Goal: Information Seeking & Learning: Find specific fact

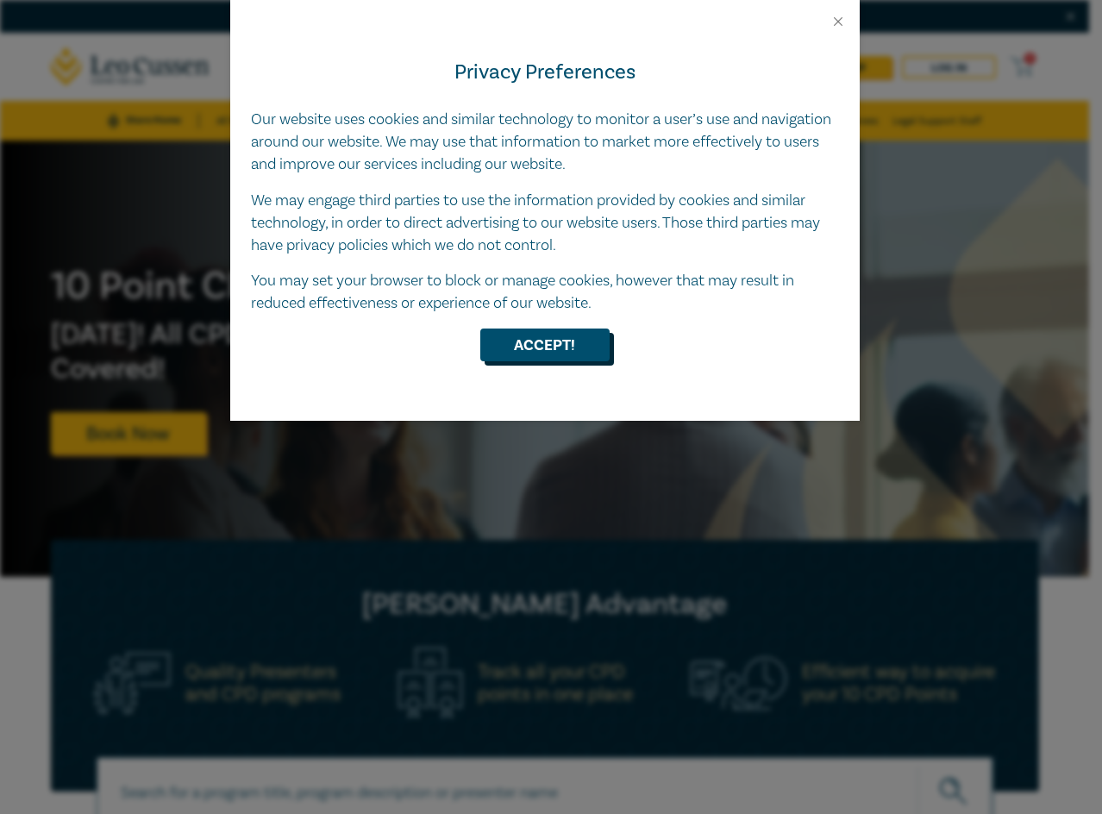
click at [539, 345] on button "Accept!" at bounding box center [544, 344] width 129 height 33
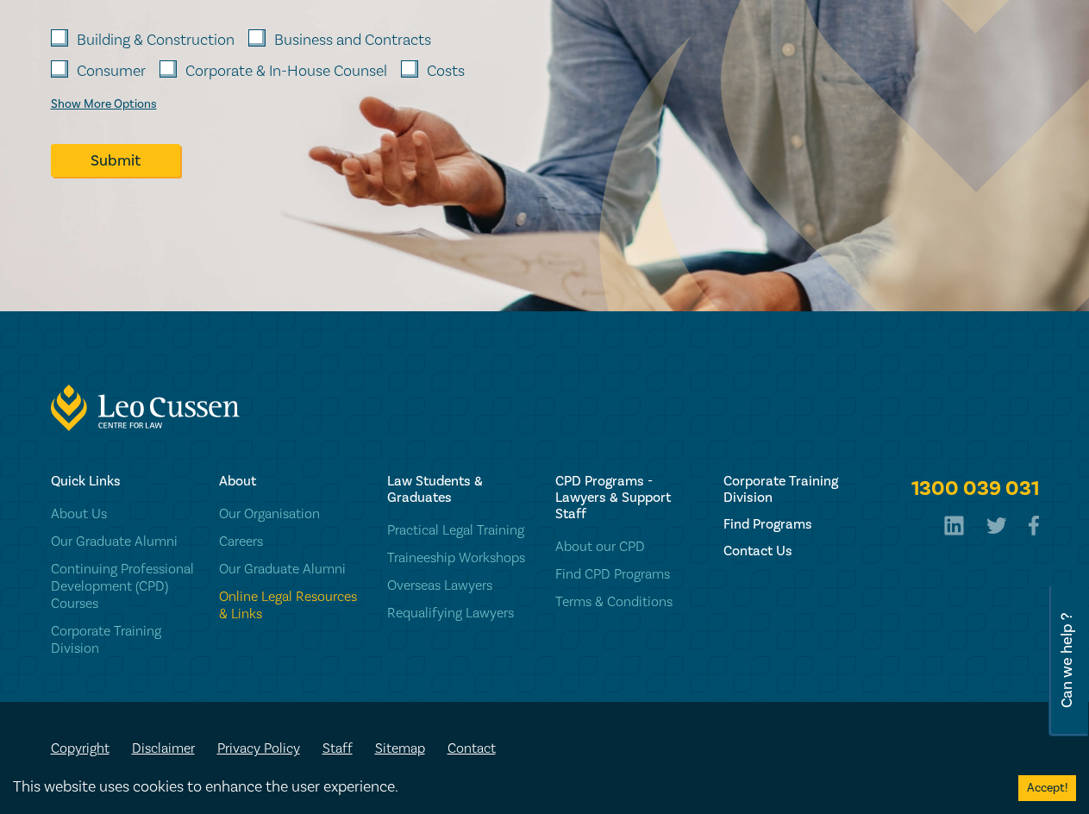
scroll to position [2635, 0]
click at [293, 596] on link "Online Legal Resources & Links" at bounding box center [292, 605] width 147 height 34
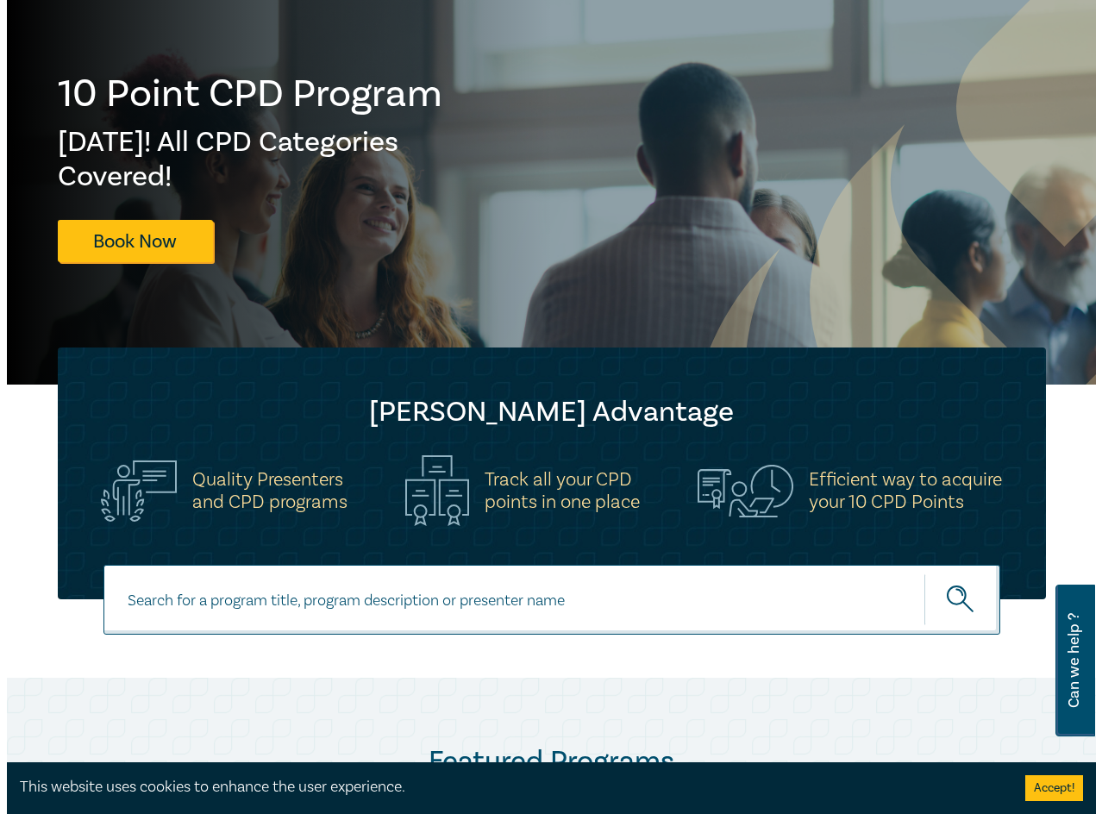
scroll to position [0, 0]
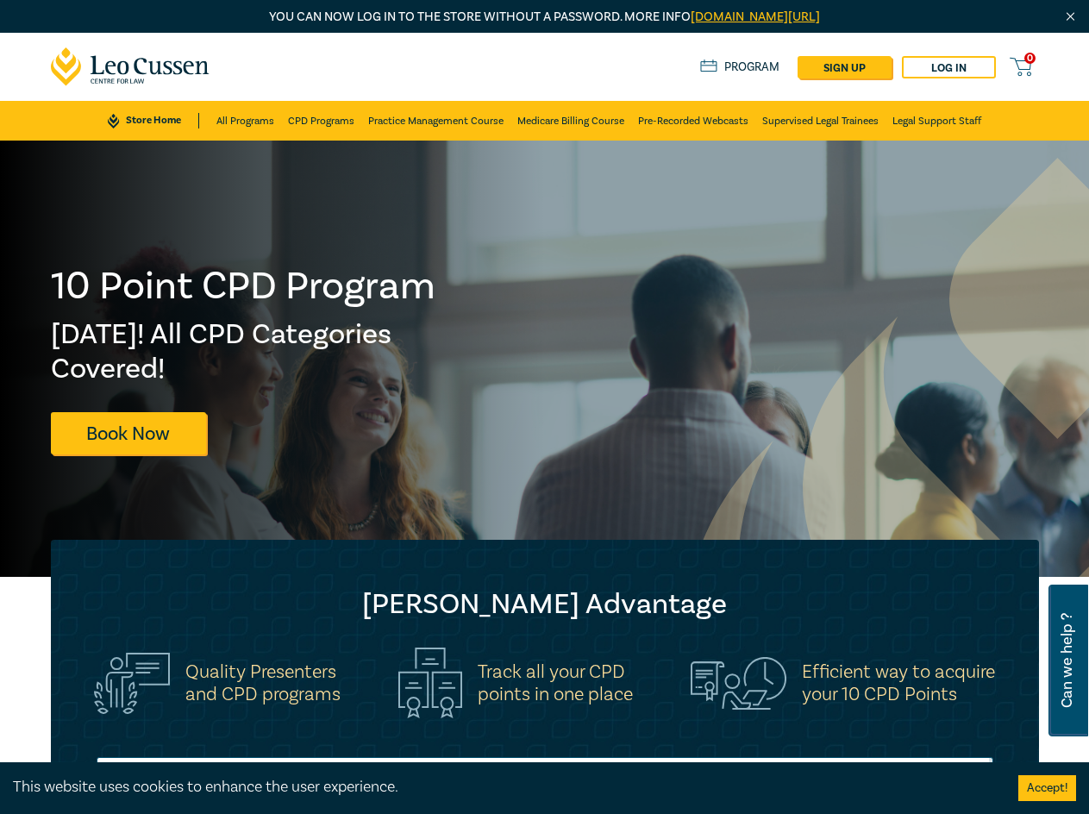
click at [140, 113] on link "Store Home" at bounding box center [153, 121] width 91 height 16
click at [116, 119] on icon at bounding box center [113, 121] width 11 height 15
click at [151, 120] on link "Store Home" at bounding box center [153, 121] width 91 height 16
click at [109, 118] on icon at bounding box center [113, 121] width 11 height 15
click at [710, 18] on link "leocussen.edu.au/passwordless/" at bounding box center [754, 17] width 129 height 16
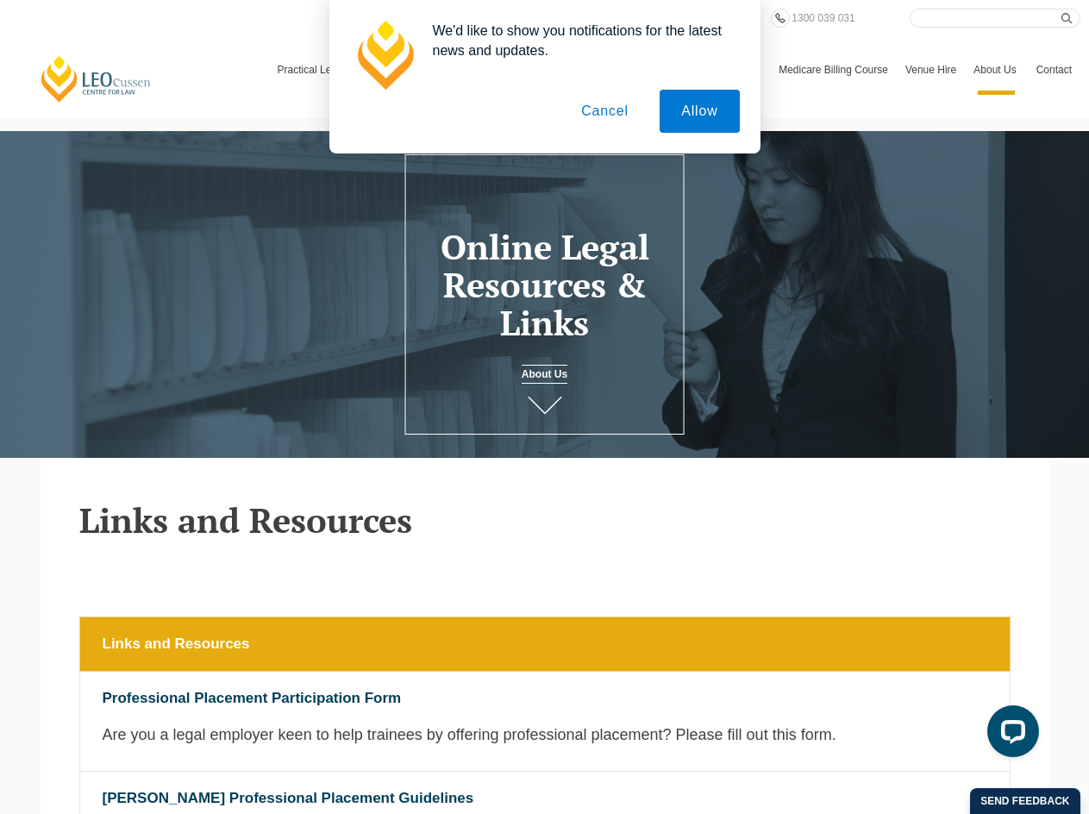
click at [598, 111] on button "Cancel" at bounding box center [604, 111] width 91 height 43
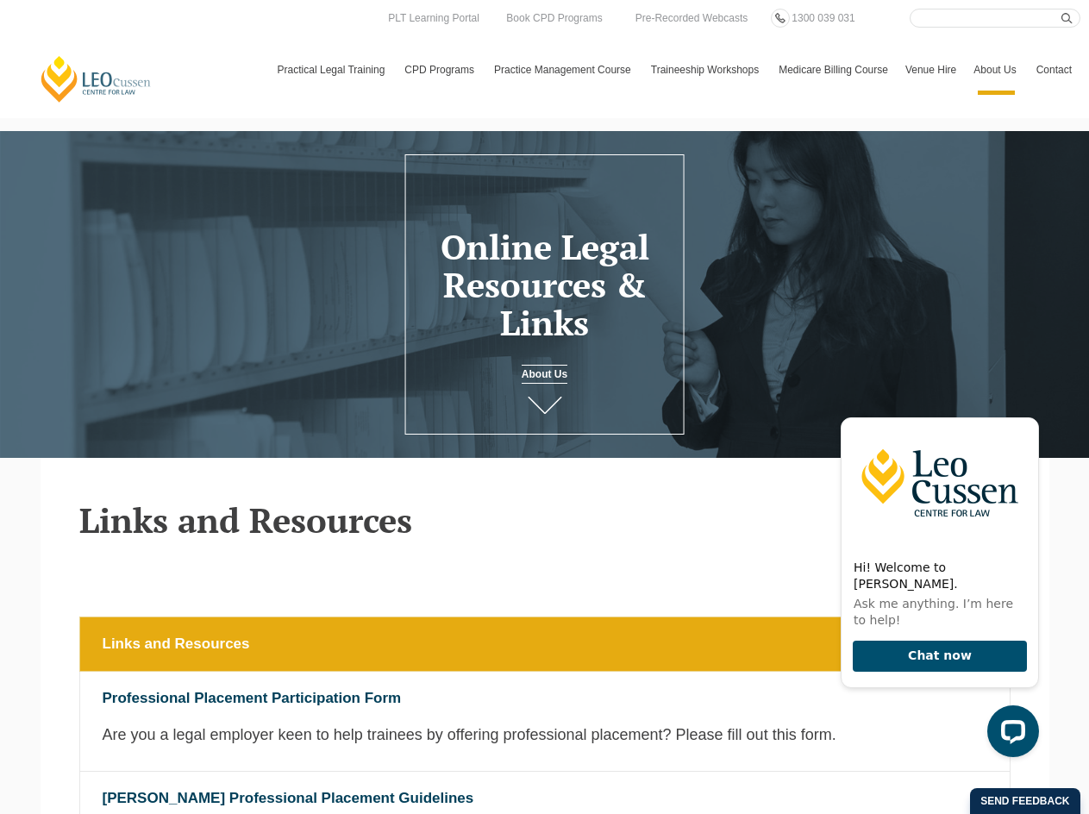
click at [1002, 19] on input "Search here" at bounding box center [994, 18] width 171 height 19
type input "publications"
click at [1061, 9] on button "submit" at bounding box center [1070, 18] width 19 height 19
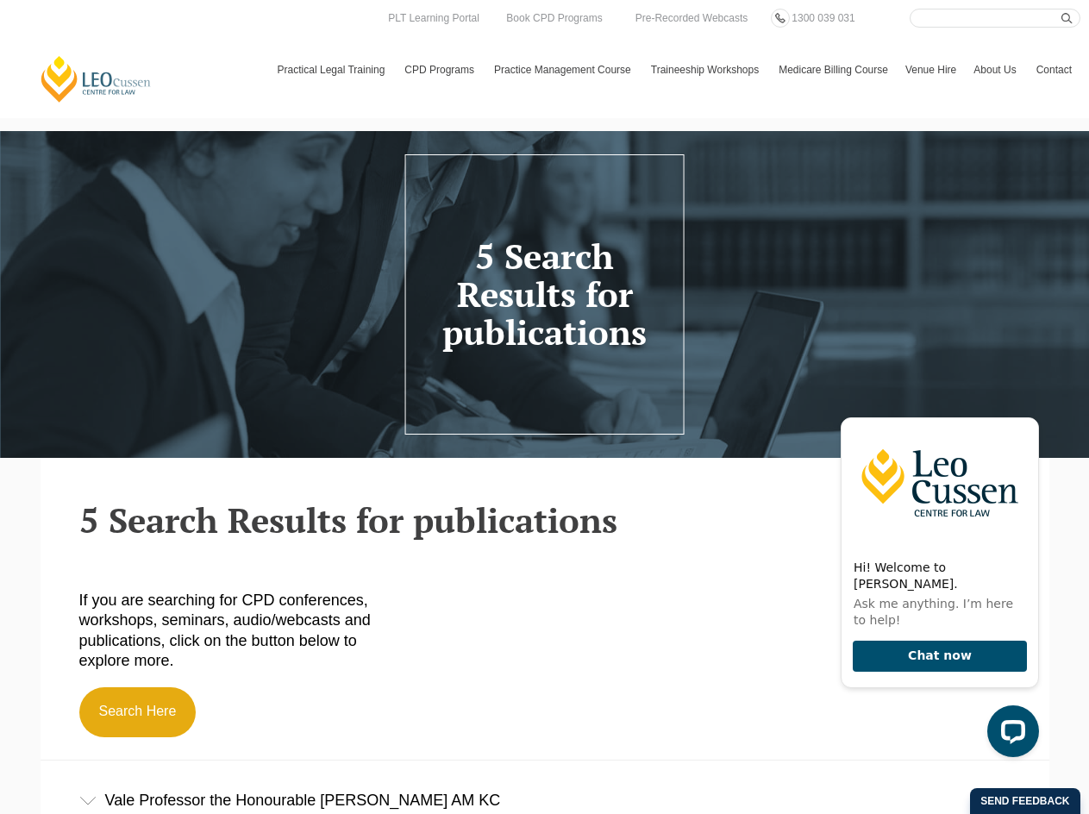
click at [934, 19] on input "Search here" at bounding box center [994, 18] width 171 height 19
type input "p"
type input "books"
click at [1061, 9] on button "submit" at bounding box center [1070, 18] width 19 height 19
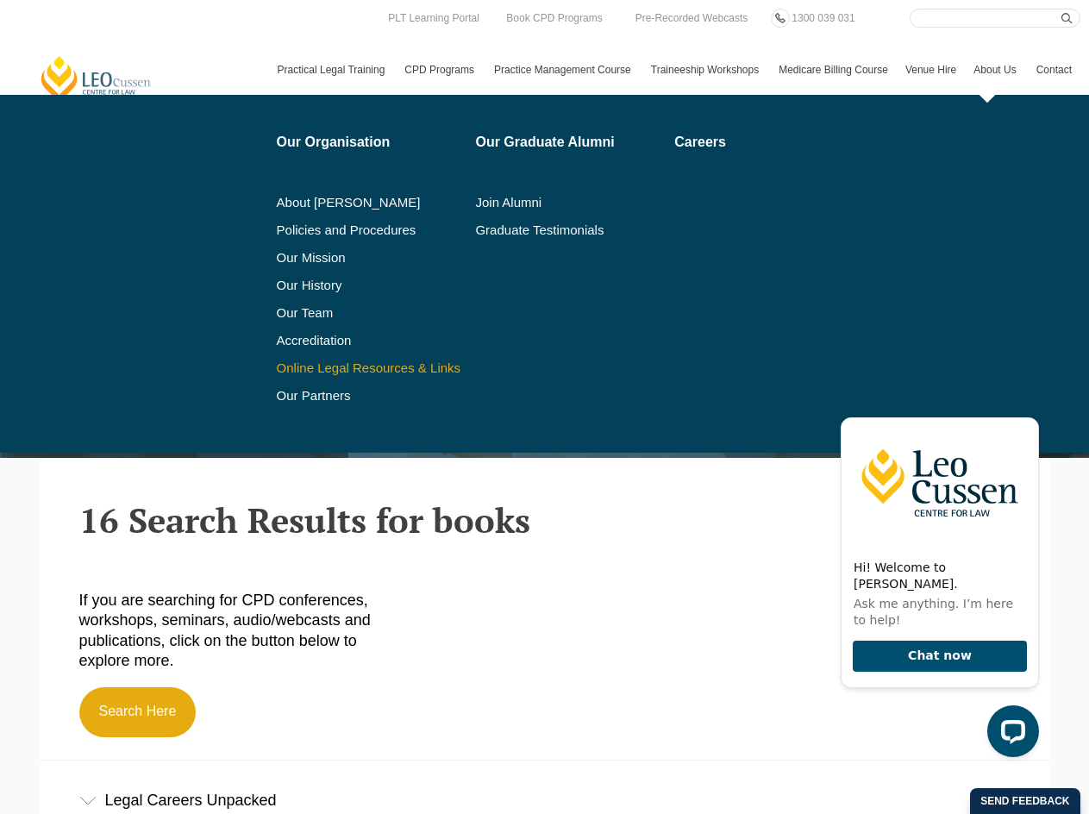
click at [384, 370] on link "Online Legal Resources & Links" at bounding box center [370, 368] width 187 height 14
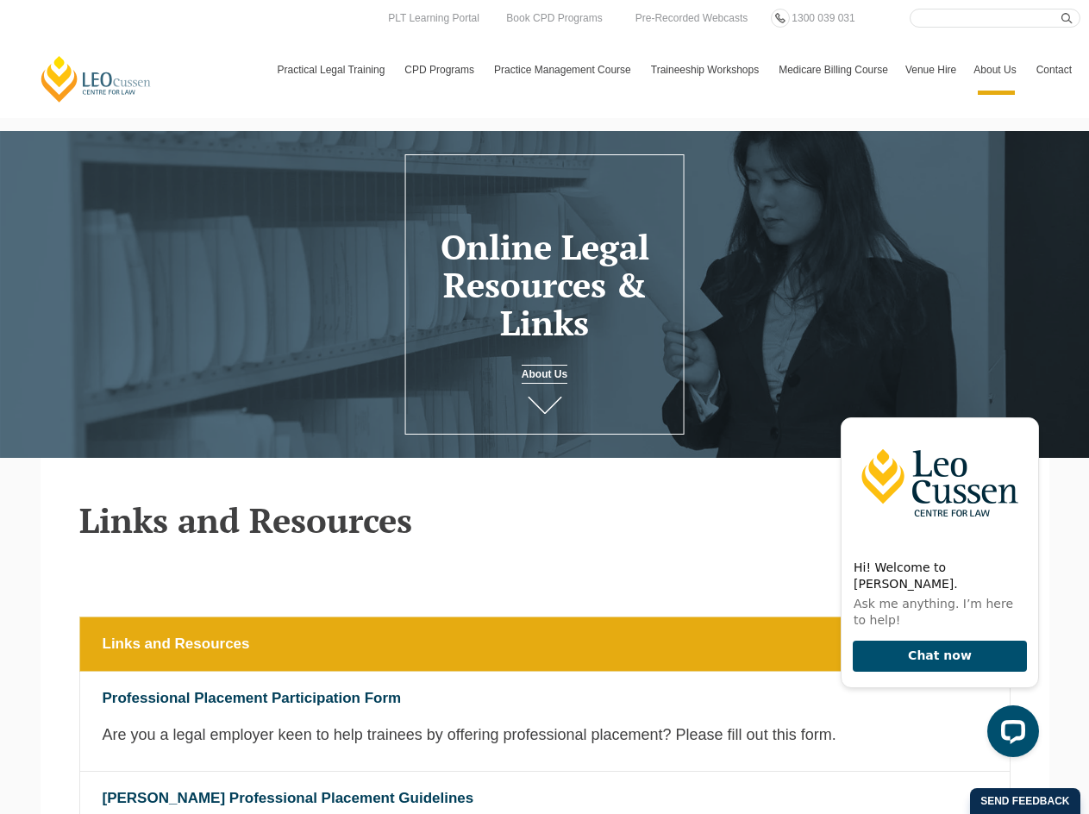
click at [934, 18] on input "Search here" at bounding box center [994, 18] width 171 height 19
type input "probate practice manual"
click at [1061, 9] on button "submit" at bounding box center [1070, 18] width 19 height 19
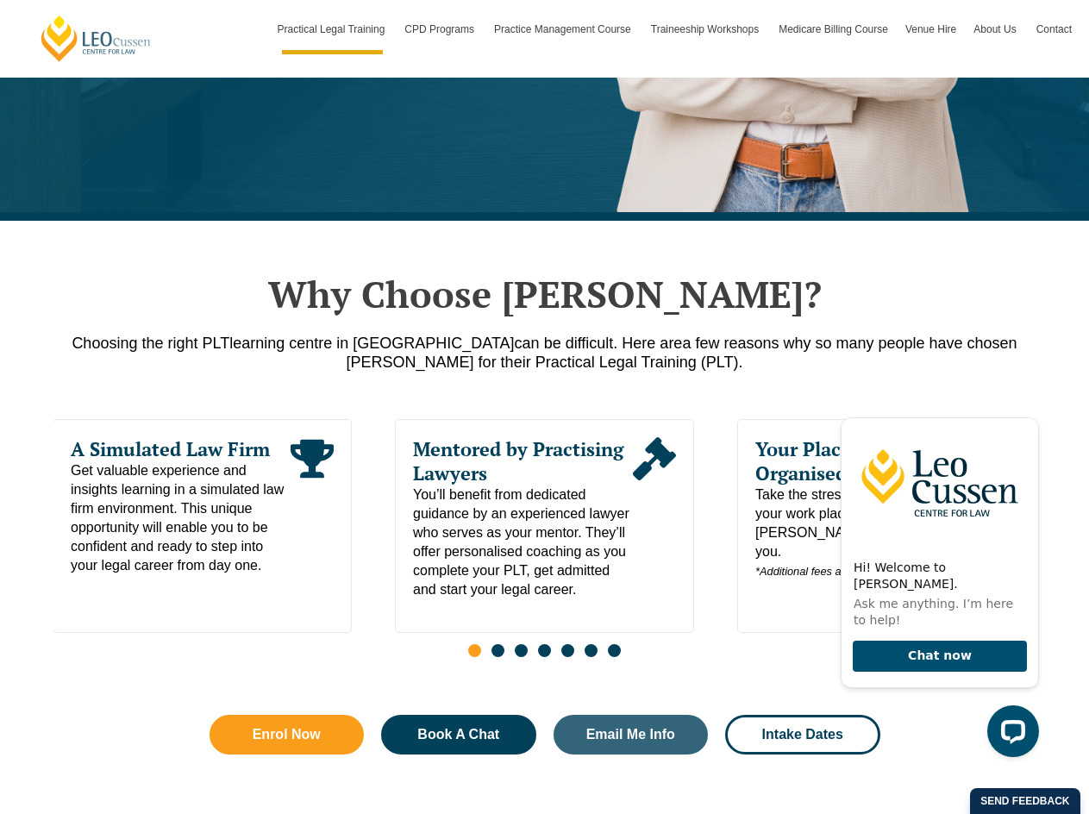
scroll to position [690, 0]
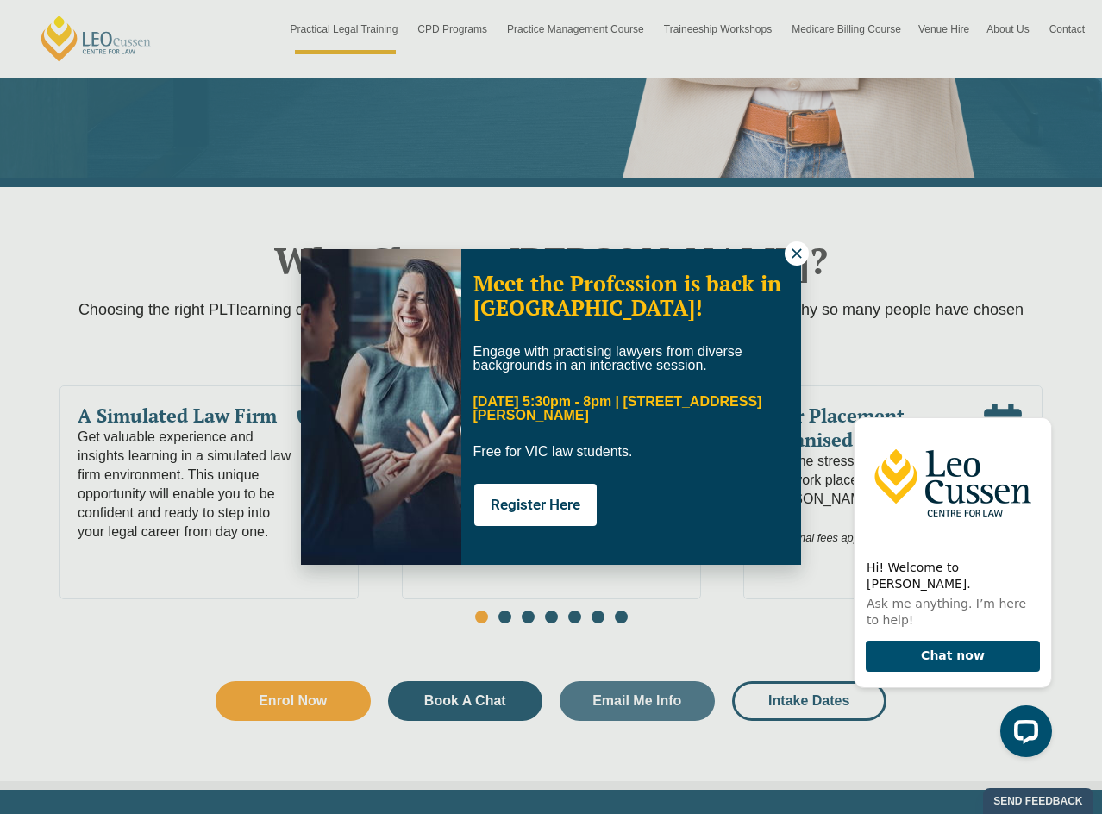
click at [799, 250] on icon at bounding box center [795, 252] width 9 height 9
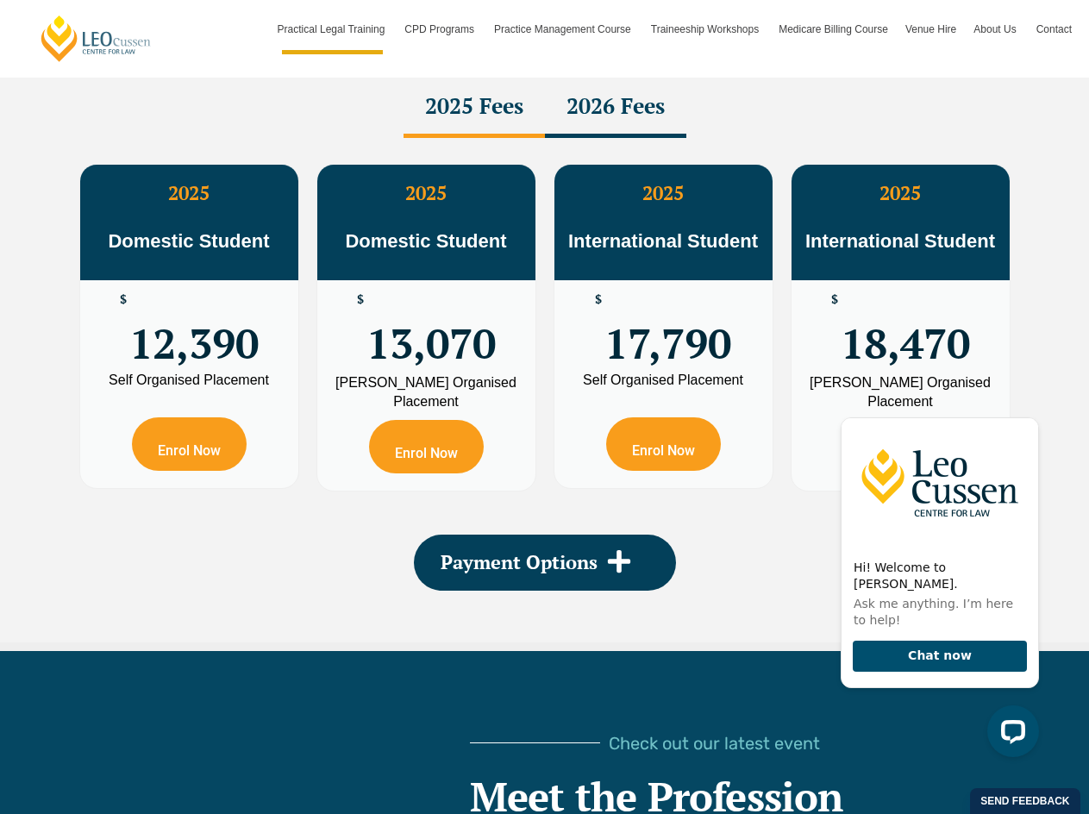
scroll to position [3103, 0]
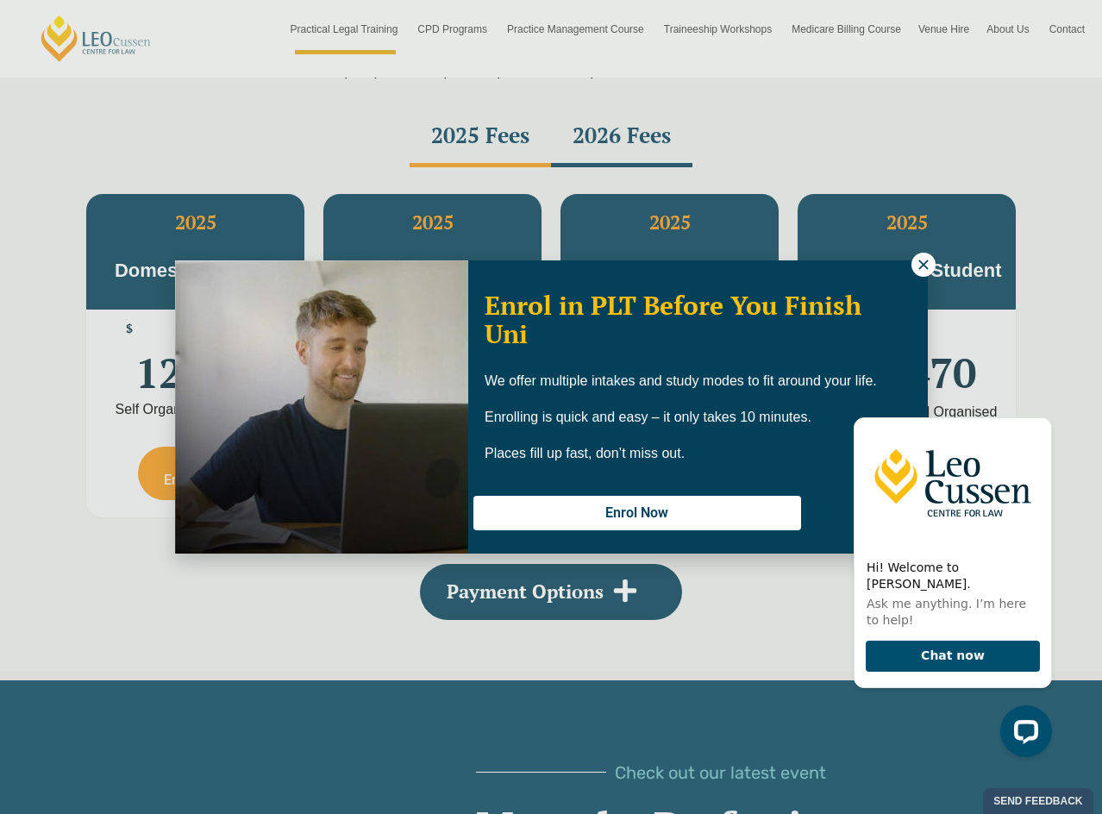
click at [921, 263] on icon at bounding box center [922, 263] width 9 height 9
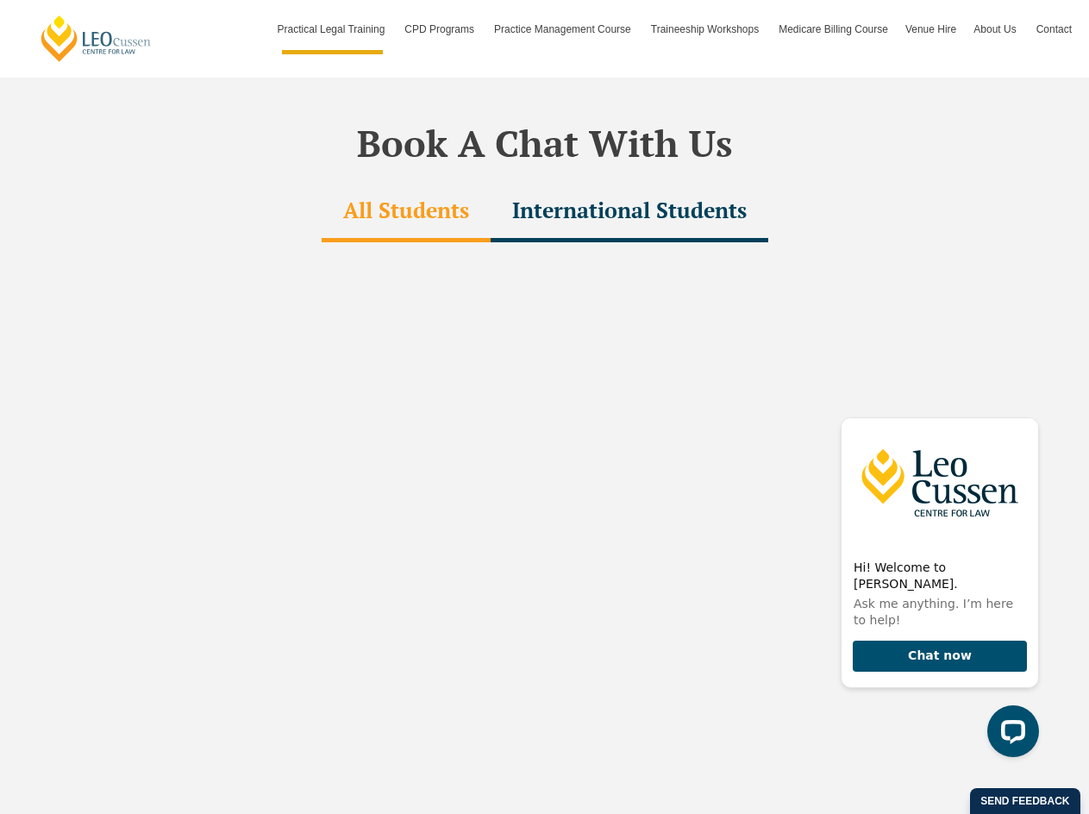
scroll to position [5172, 0]
